Goal: Navigation & Orientation: Understand site structure

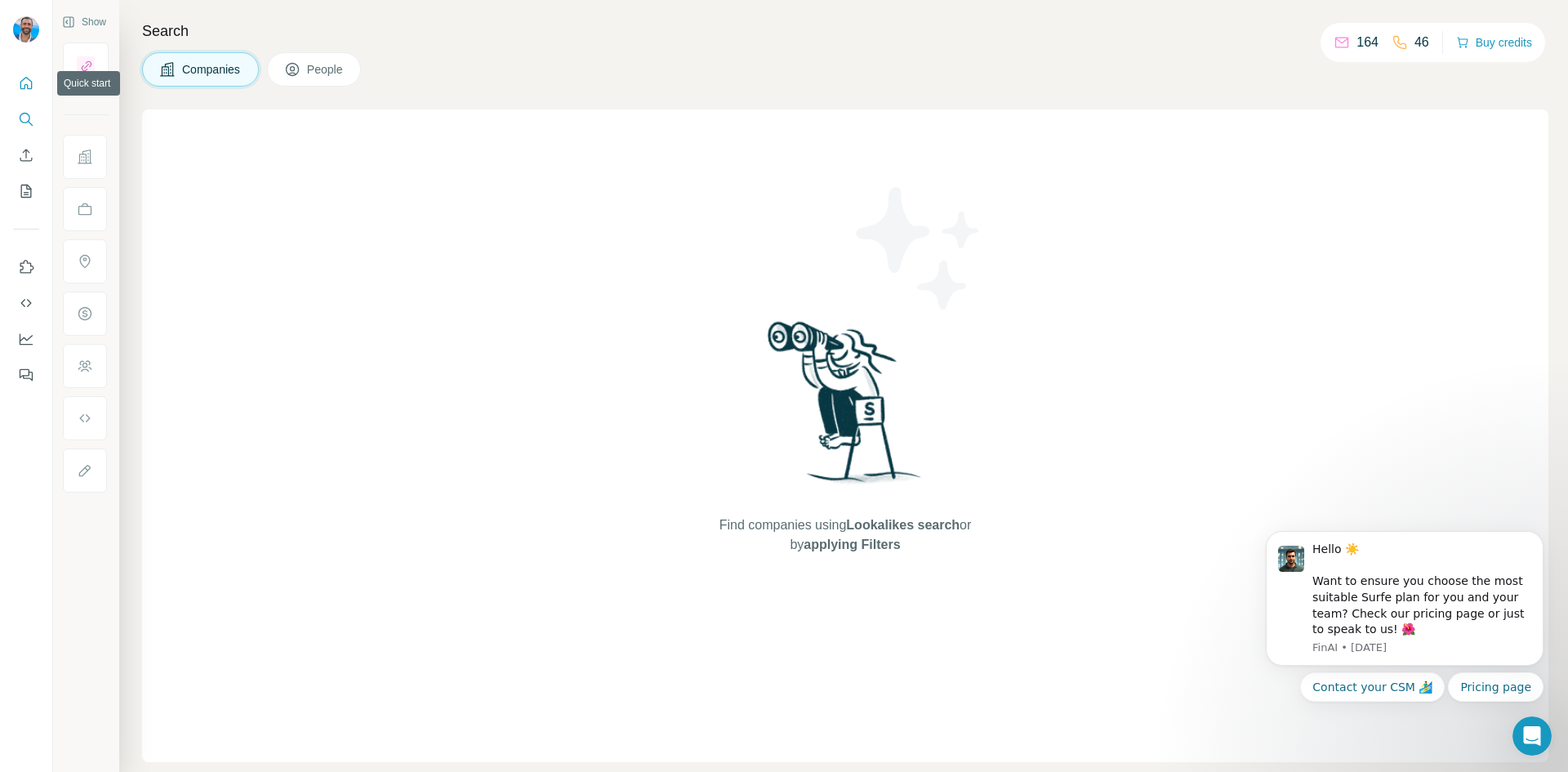
click at [17, 93] on button "Quick start" at bounding box center [25, 83] width 26 height 29
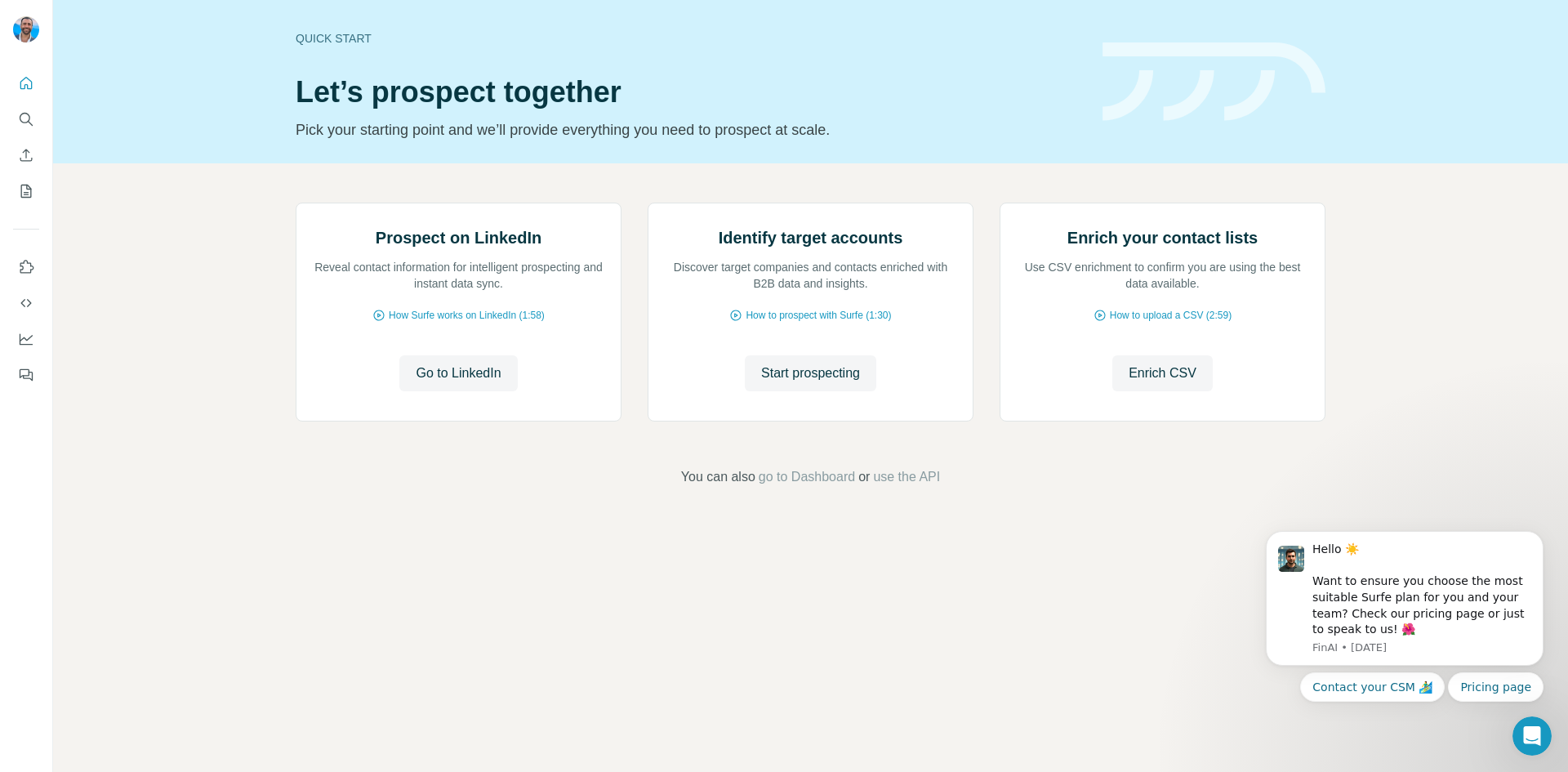
click at [1539, 454] on div "Prospect on LinkedIn Reveal contact information for intelligent prospecting and…" at bounding box center [810, 345] width 1515 height 363
click at [1533, 542] on button "Dismiss notification" at bounding box center [1539, 536] width 21 height 21
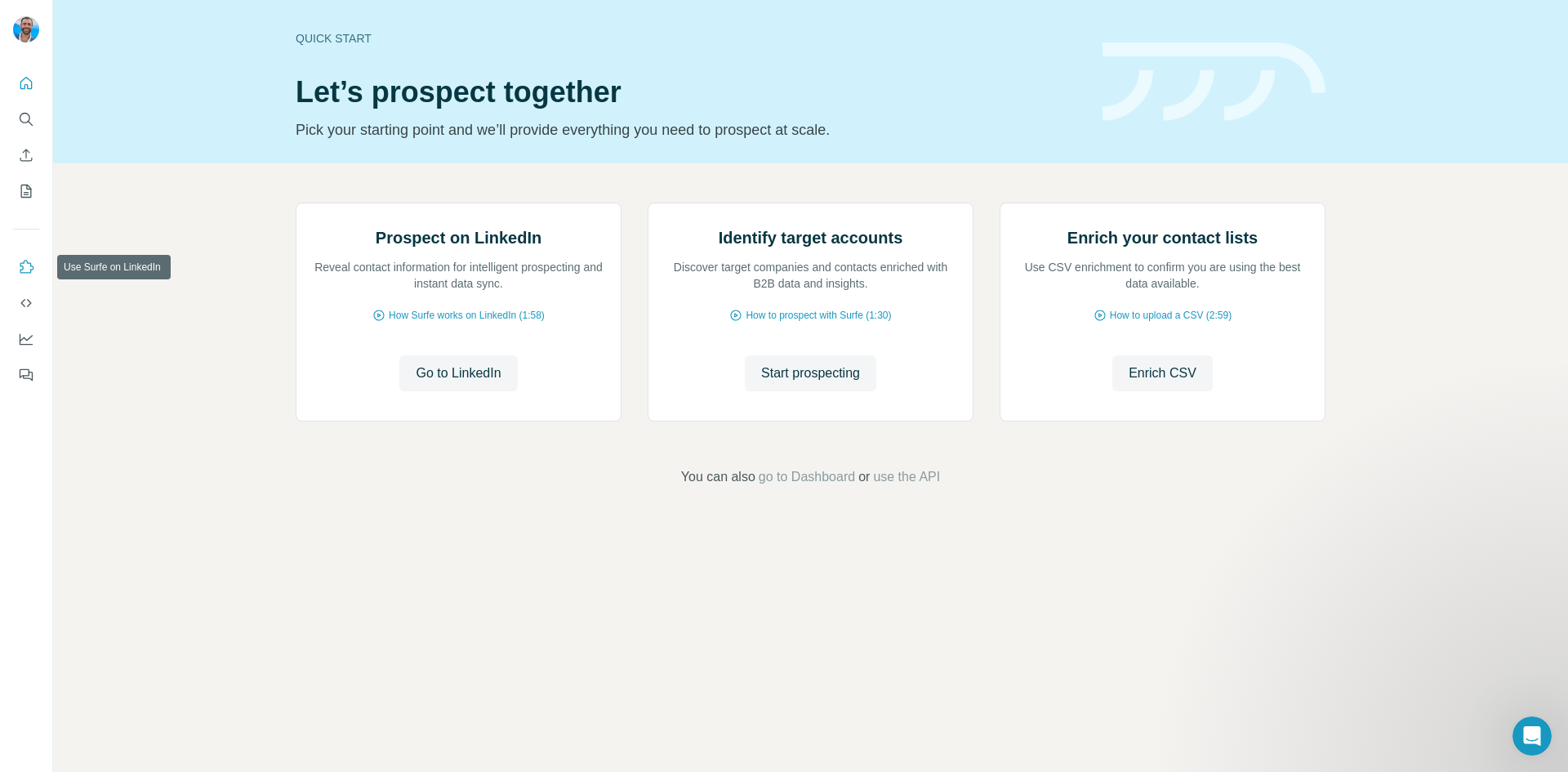
click at [23, 262] on icon "Use Surfe on LinkedIn" at bounding box center [27, 265] width 14 height 13
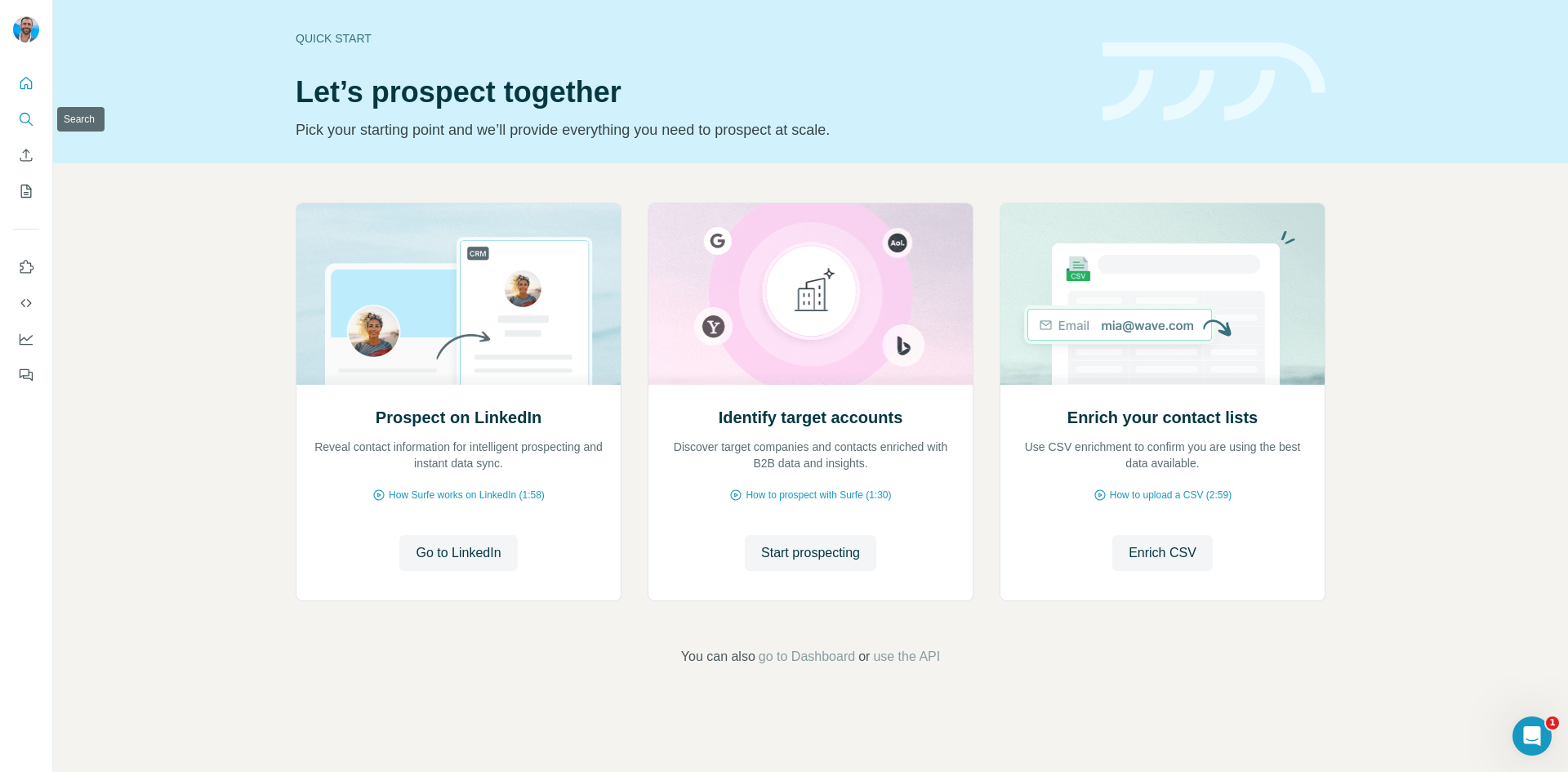
click at [22, 124] on icon "Search" at bounding box center [25, 119] width 17 height 17
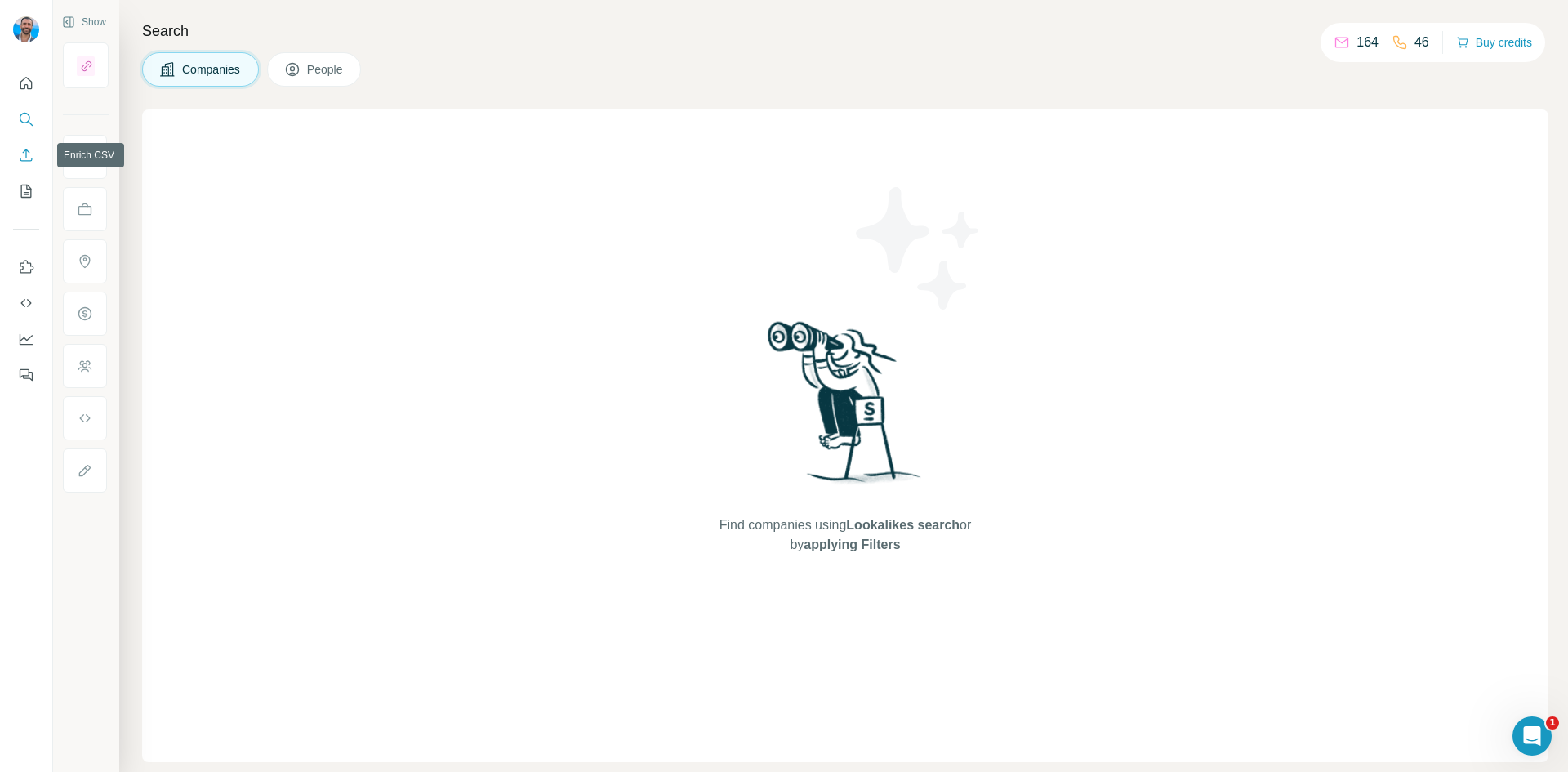
click at [26, 157] on icon "Enrich CSV" at bounding box center [26, 154] width 13 height 13
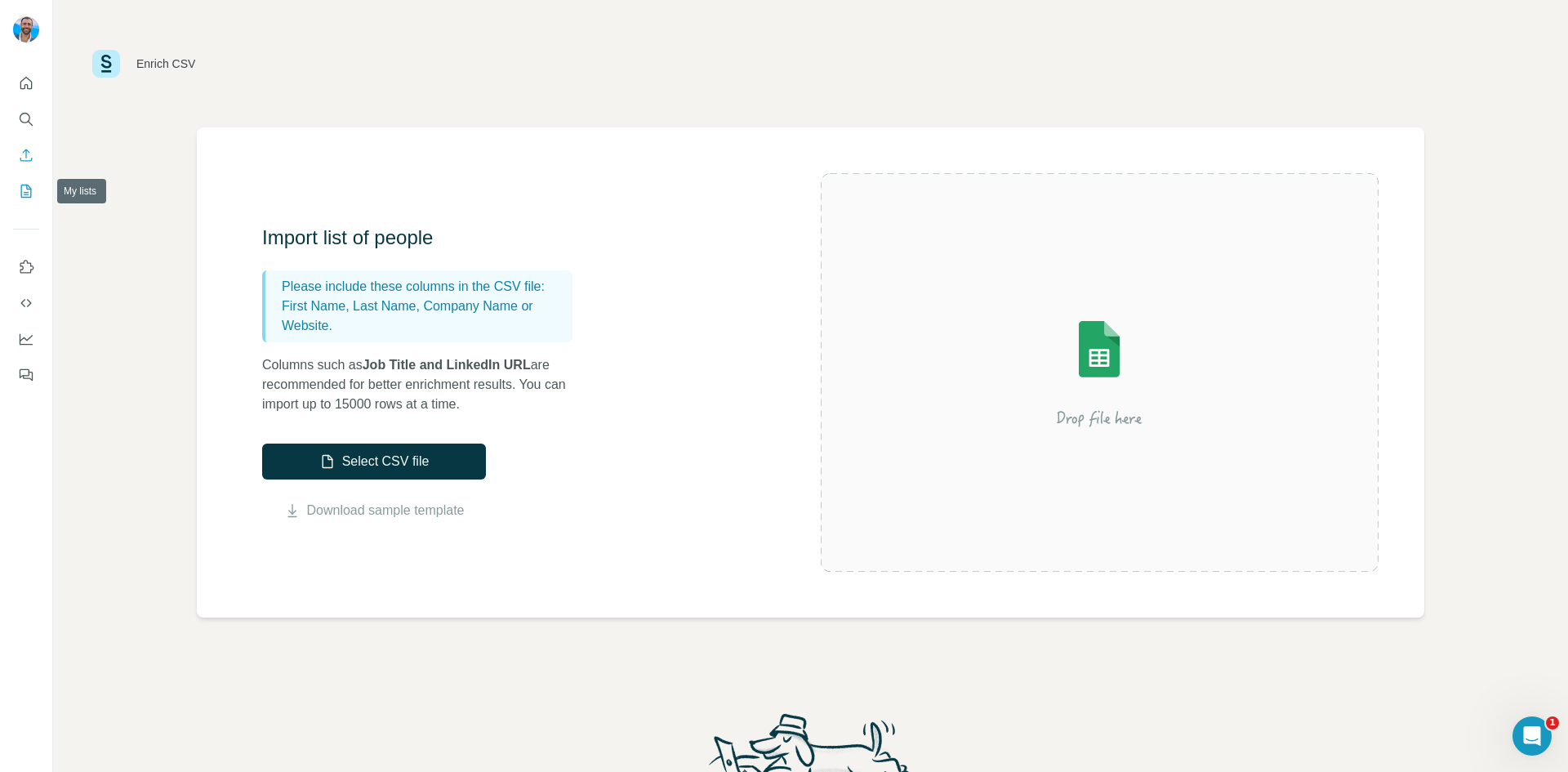
click at [22, 189] on icon "My lists" at bounding box center [25, 190] width 17 height 17
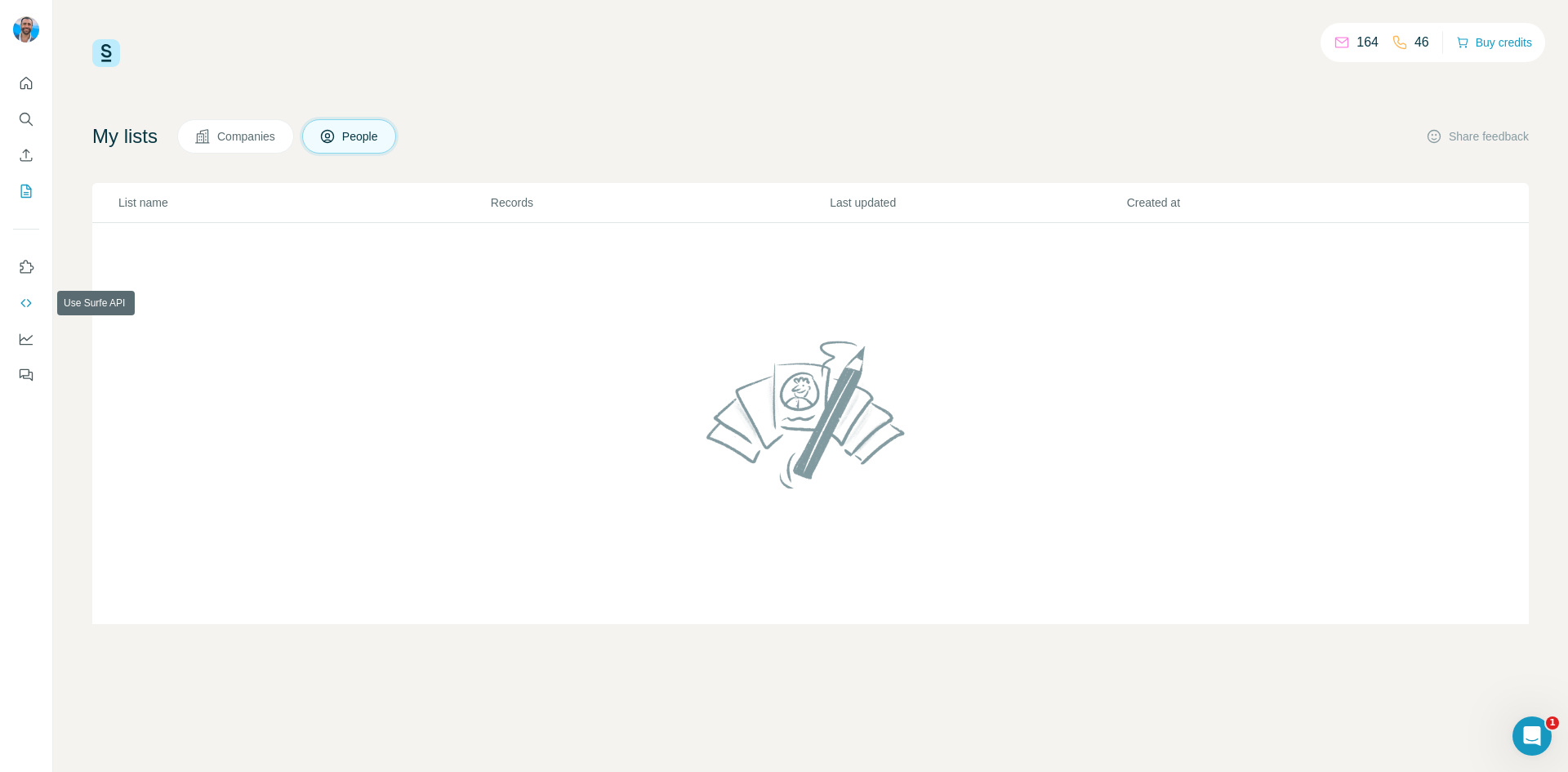
click at [22, 309] on icon "Use Surfe API" at bounding box center [25, 303] width 17 height 17
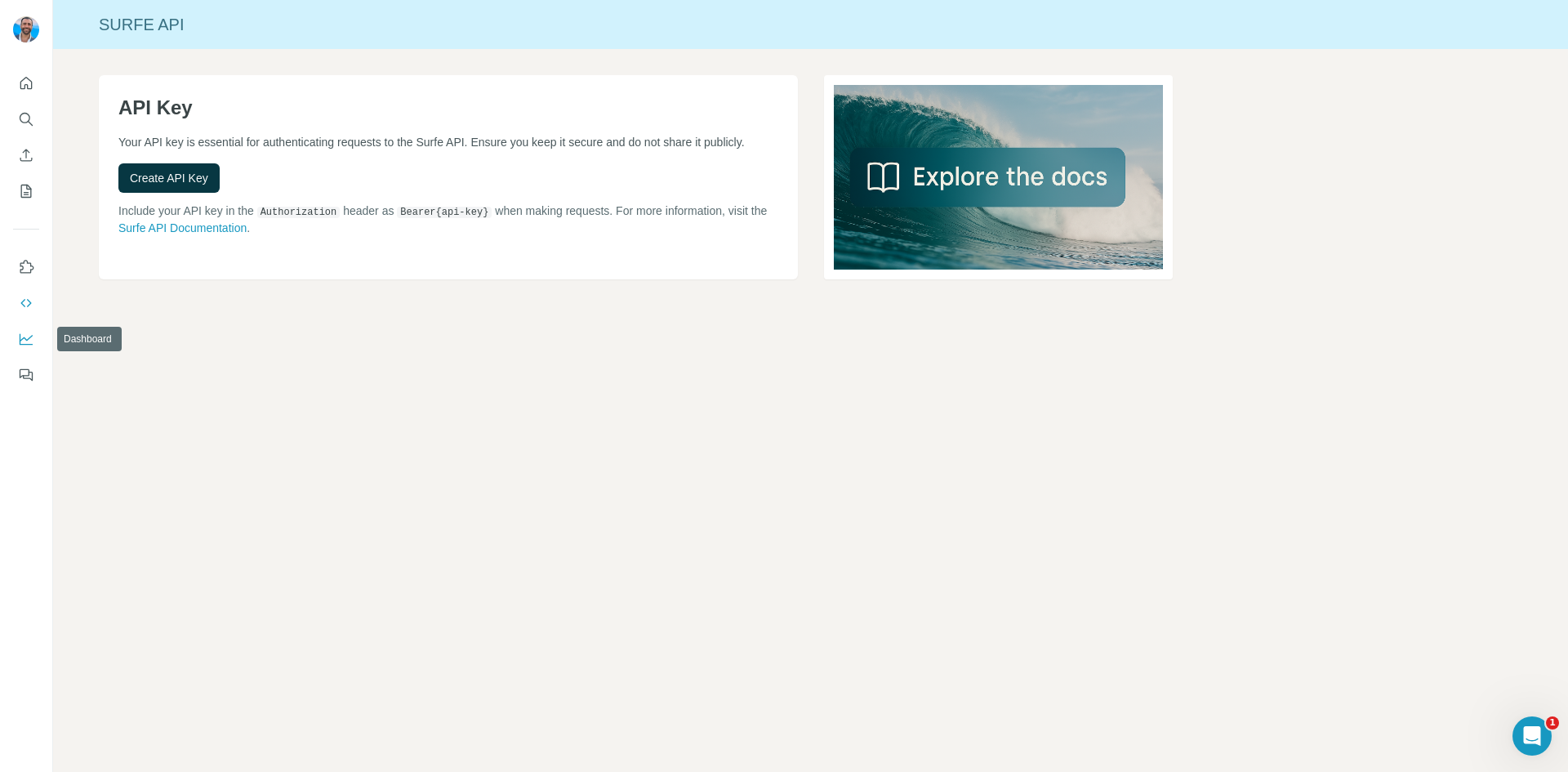
click at [21, 345] on icon "Dashboard" at bounding box center [25, 340] width 13 height 12
